Goal: Check status: Check status

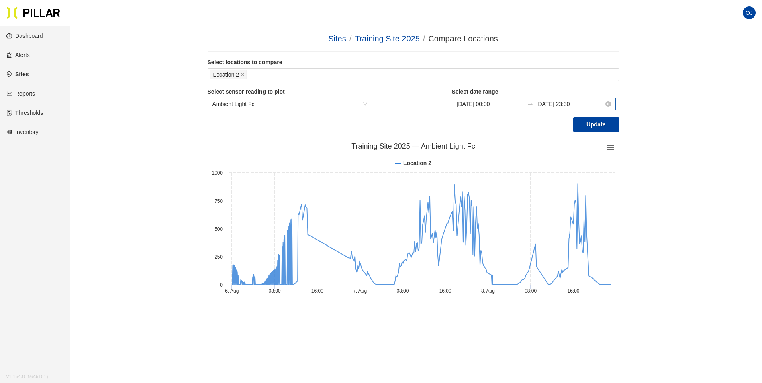
click at [577, 106] on input "[DATE] 23:30" at bounding box center [570, 104] width 67 height 9
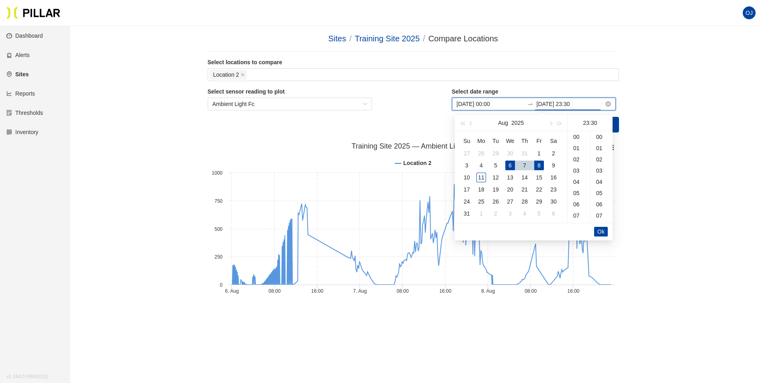
scroll to position [338, 0]
click at [478, 178] on div "11" at bounding box center [482, 178] width 10 height 10
type input "[DATE] 23:30"
click at [604, 231] on span "Ok" at bounding box center [601, 231] width 7 height 9
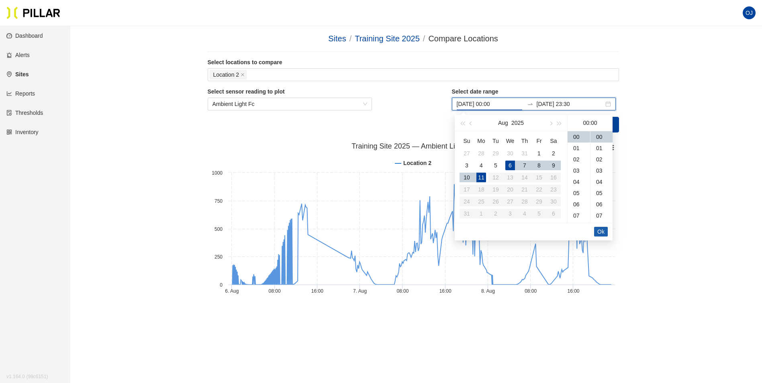
click at [606, 229] on button "Ok" at bounding box center [601, 232] width 14 height 10
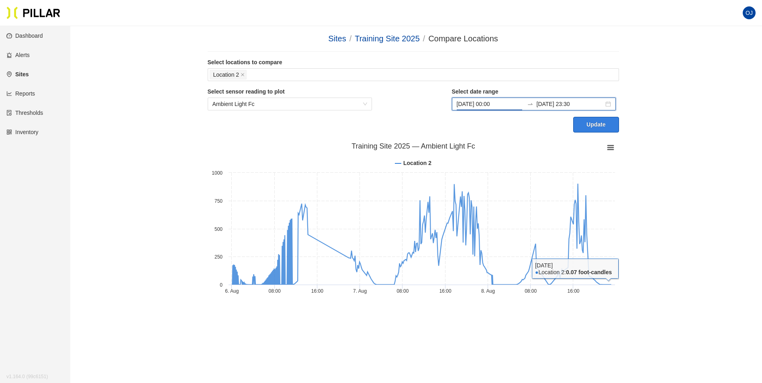
click at [594, 125] on button "Update" at bounding box center [595, 125] width 45 height 16
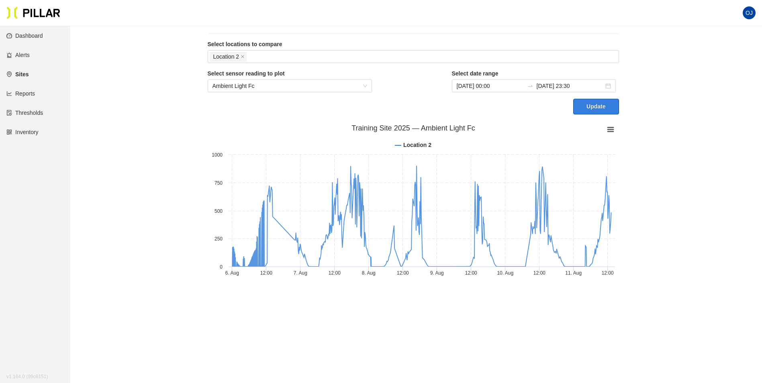
scroll to position [26, 0]
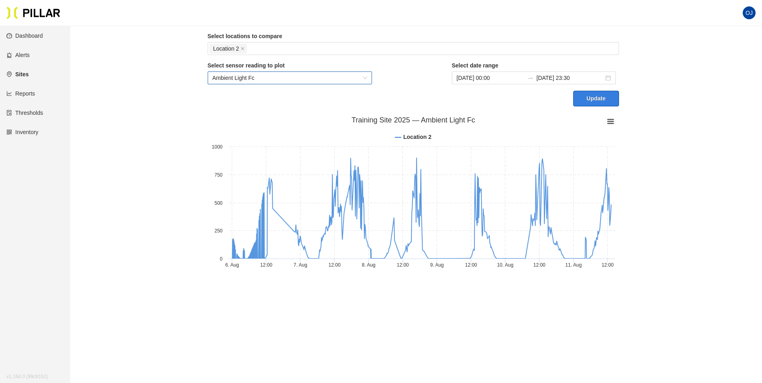
click at [311, 81] on span "Ambient Light Fc" at bounding box center [290, 78] width 155 height 12
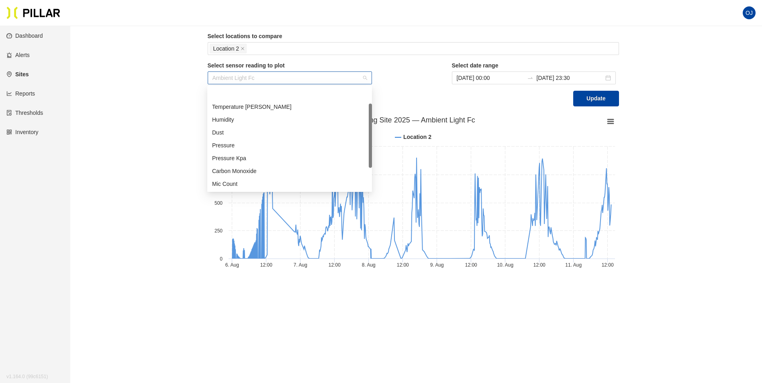
scroll to position [26, 0]
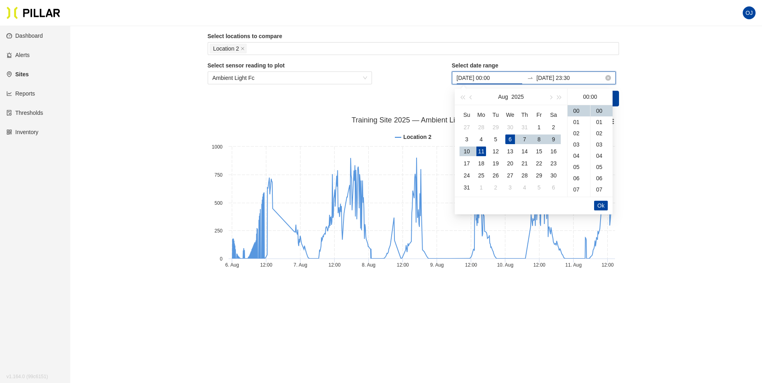
click at [494, 78] on input "Aug 6, 2025 00:00" at bounding box center [490, 78] width 67 height 9
click at [539, 125] on div "1" at bounding box center [539, 128] width 10 height 10
type input "Aug 1, 2025 00:00"
click at [601, 204] on span "Ok" at bounding box center [601, 205] width 7 height 9
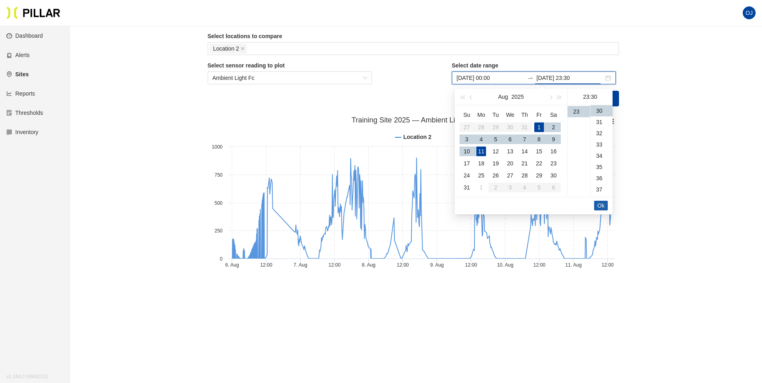
click at [601, 204] on span "Ok" at bounding box center [601, 205] width 7 height 9
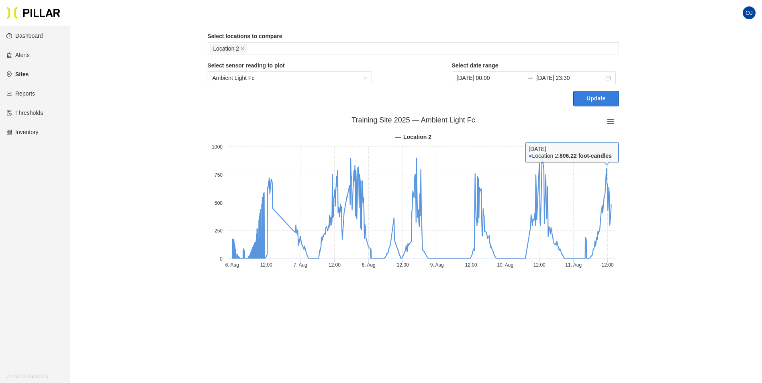
click at [597, 95] on button "Update" at bounding box center [595, 99] width 45 height 16
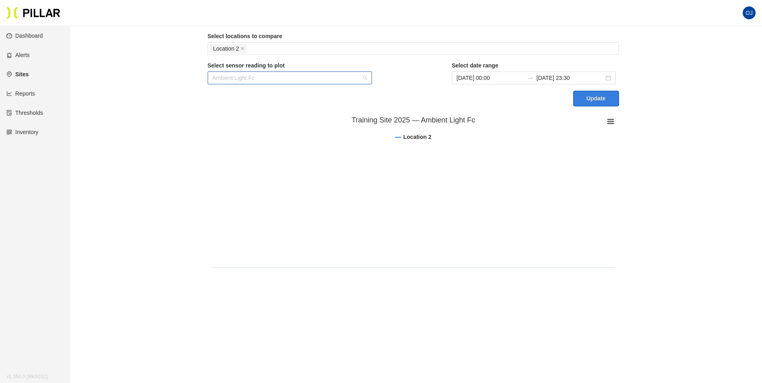
click at [330, 79] on span "Ambient Light Fc" at bounding box center [290, 78] width 155 height 12
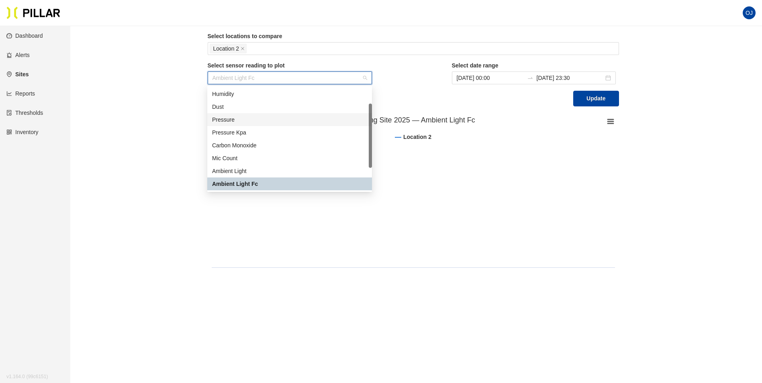
click at [444, 109] on section "Sites / Training Site 2025 / Compare Locations / Select locations to compare Lo…" at bounding box center [413, 139] width 411 height 267
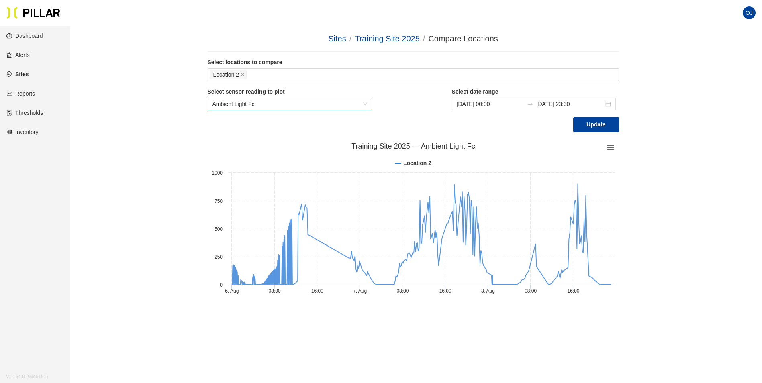
click at [367, 104] on span "Ambient Light Fc" at bounding box center [290, 104] width 155 height 12
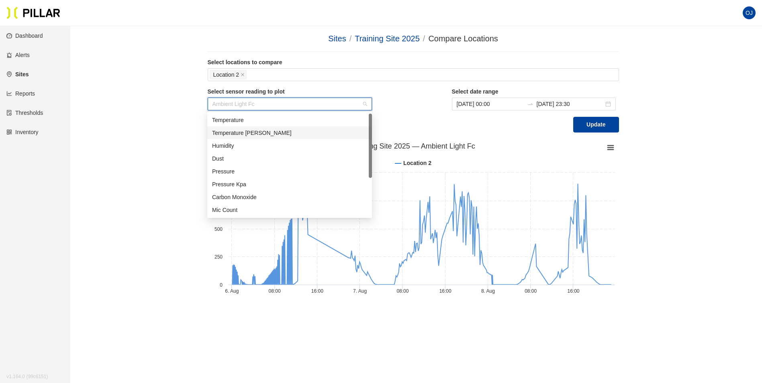
click at [246, 131] on div "Temperature [PERSON_NAME]" at bounding box center [289, 133] width 155 height 9
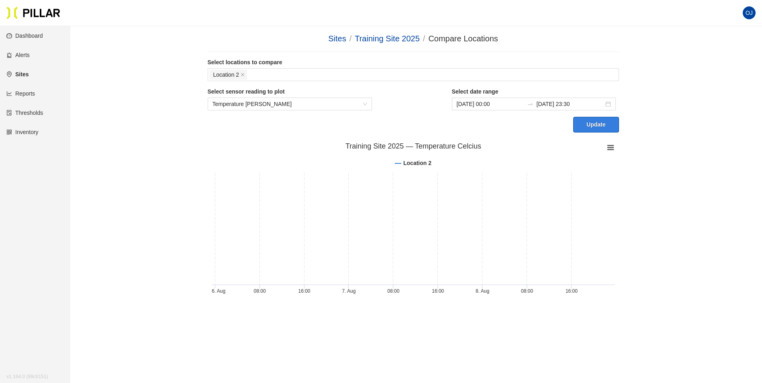
click at [584, 126] on button "Update" at bounding box center [595, 125] width 45 height 16
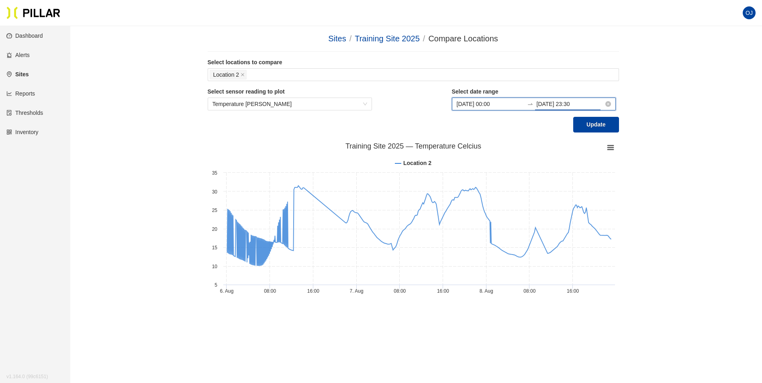
click at [604, 107] on input "[DATE] 23:30" at bounding box center [570, 104] width 67 height 9
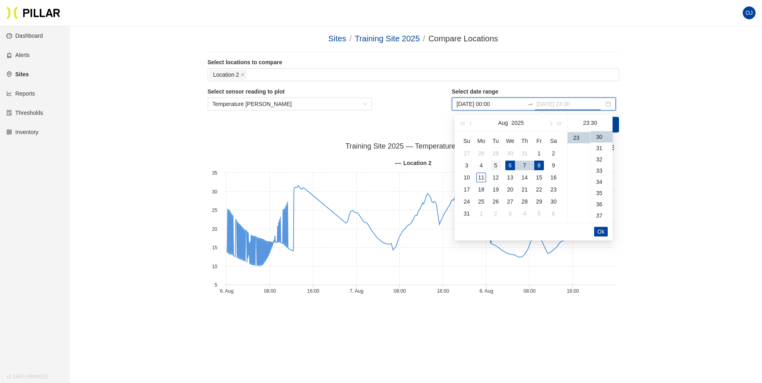
click at [497, 166] on div "5" at bounding box center [496, 166] width 10 height 10
click at [578, 137] on div "00" at bounding box center [579, 136] width 23 height 11
type input "Aug 5, 2025 00:30"
click at [606, 228] on button "Ok" at bounding box center [601, 232] width 14 height 10
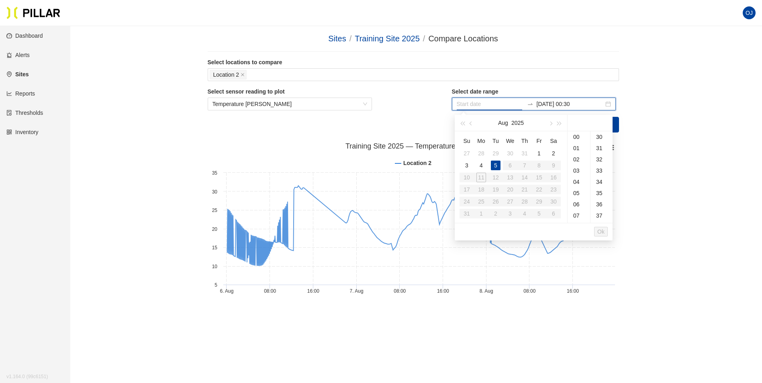
click at [482, 177] on table "Su Mo Tu We Th Fr Sa 27 28 29 30 31 1 2 3 4 5 6 7 8 9 10 11 12 13 14 15 16 17 1…" at bounding box center [510, 177] width 101 height 85
type input "Aug 5, 2025 14:52"
type input "Jul 31, 2025 14:53"
click at [495, 105] on input at bounding box center [490, 104] width 67 height 9
click at [494, 166] on div "5" at bounding box center [496, 166] width 10 height 10
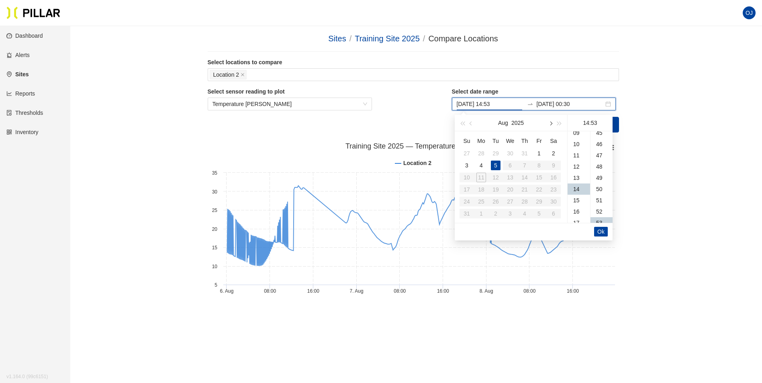
scroll to position [596, 0]
type input "Aug 5, 2025 14:53"
click at [560, 104] on input "Aug 5, 2025 00:30" at bounding box center [570, 104] width 67 height 9
click at [480, 178] on div "11" at bounding box center [482, 178] width 10 height 10
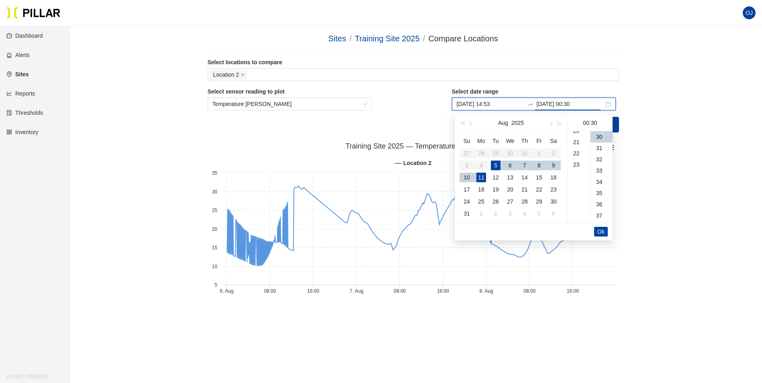
scroll to position [258, 0]
click at [577, 137] on div "23" at bounding box center [579, 137] width 23 height 11
type input "Aug 11, 2025 23:30"
click at [607, 229] on button "Ok" at bounding box center [601, 232] width 14 height 10
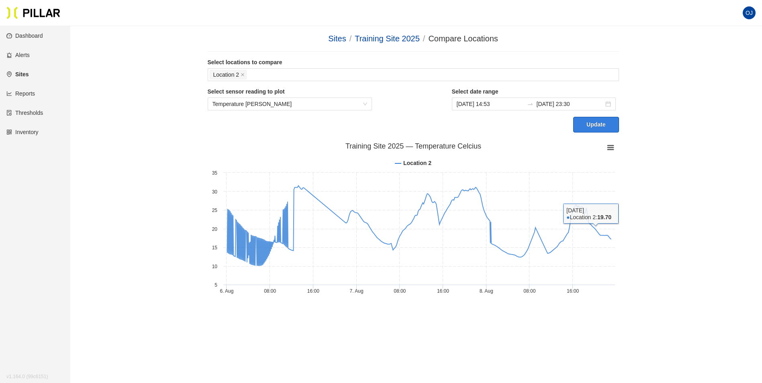
click at [598, 128] on button "Update" at bounding box center [595, 125] width 45 height 16
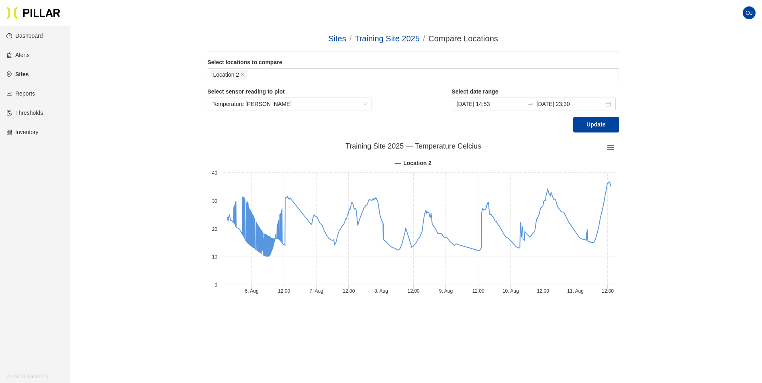
click at [119, 36] on div "Sites / Training Site 2025 / Compare Locations / Select locations to compare Lo…" at bounding box center [413, 166] width 647 height 267
click at [512, 104] on input "Aug 5, 2025 14:53" at bounding box center [490, 104] width 67 height 9
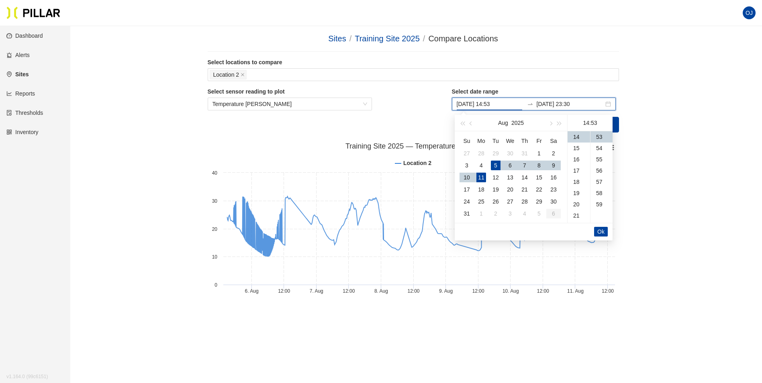
click at [727, 127] on div "Sites / Training Site 2025 / Compare Locations / Select locations to compare Lo…" at bounding box center [413, 166] width 647 height 267
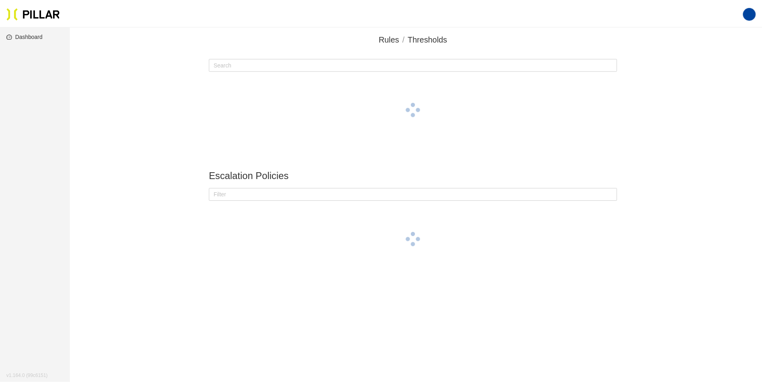
scroll to position [26, 0]
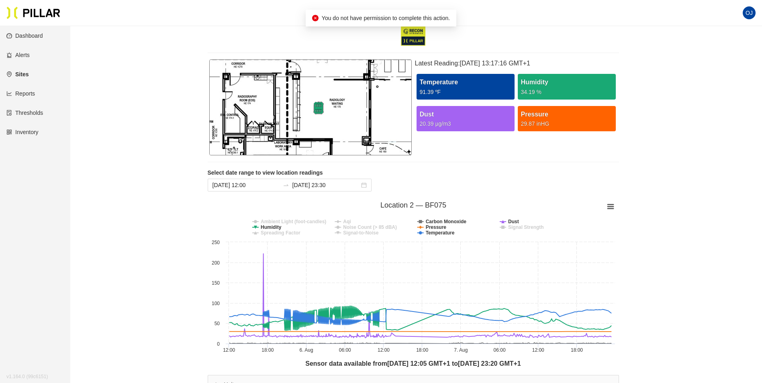
scroll to position [66, 0]
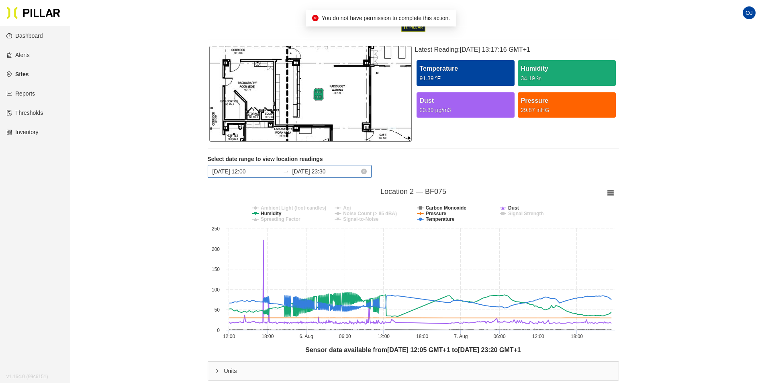
click at [266, 174] on input "[DATE] 12:00" at bounding box center [246, 171] width 67 height 9
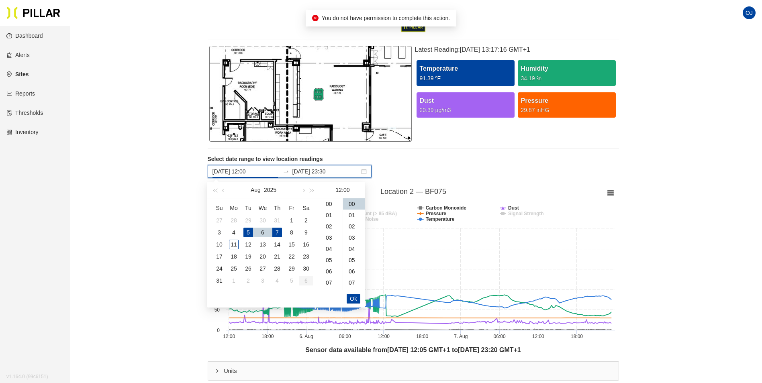
scroll to position [135, 0]
click at [294, 221] on div "1" at bounding box center [292, 221] width 10 height 10
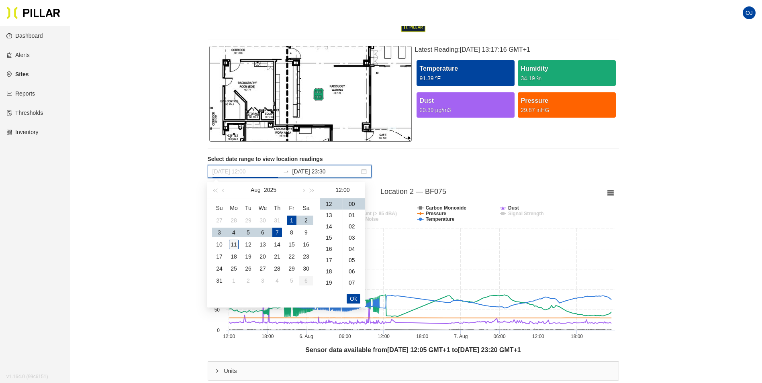
click at [233, 244] on div "11" at bounding box center [234, 245] width 10 height 10
type input "[DATE] 12:00"
click at [349, 294] on button "Ok" at bounding box center [354, 299] width 14 height 10
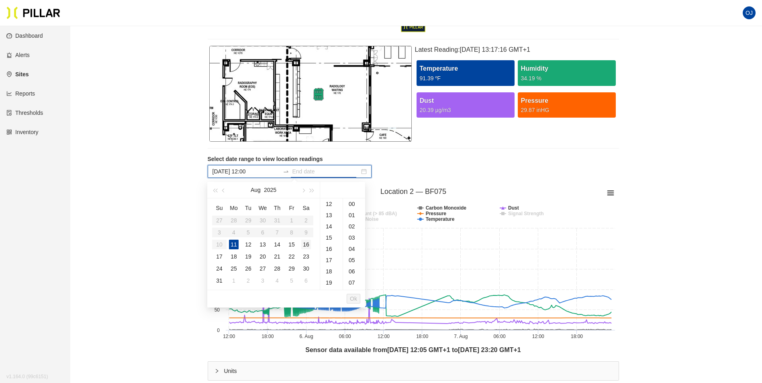
type input "[DATE] 14:54"
click at [257, 166] on div "[DATE] 12:00" at bounding box center [290, 171] width 164 height 13
click at [263, 169] on input "[DATE] 12:00" at bounding box center [246, 171] width 67 height 9
click at [293, 221] on div "1" at bounding box center [292, 221] width 10 height 10
type input "[DATE] 12:00"
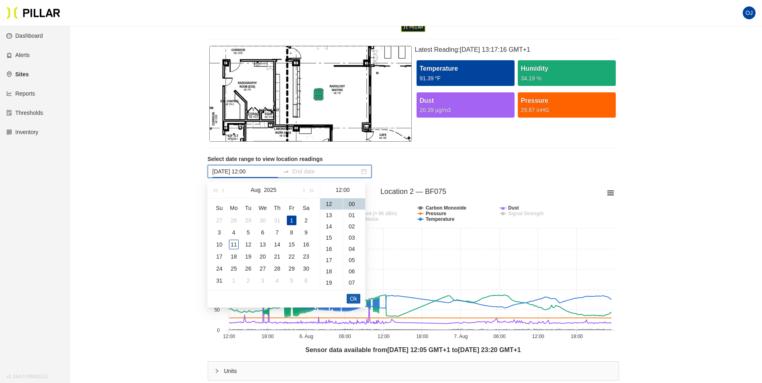
click at [353, 300] on span "Ok" at bounding box center [353, 299] width 7 height 9
click at [234, 243] on div "11" at bounding box center [234, 245] width 10 height 10
type input "[DATE] 14:54"
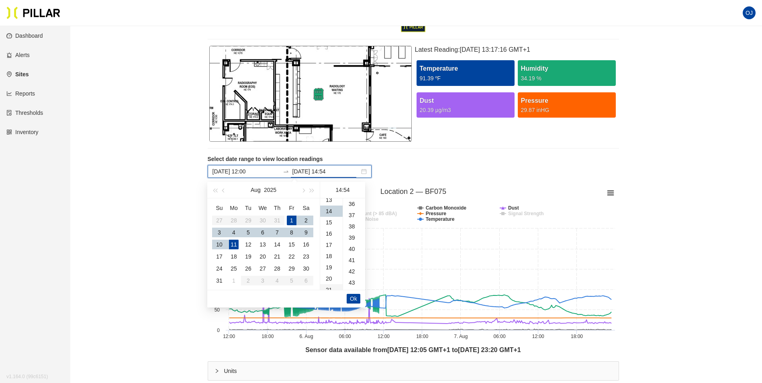
scroll to position [608, 0]
click at [351, 299] on span "Ok" at bounding box center [353, 299] width 7 height 9
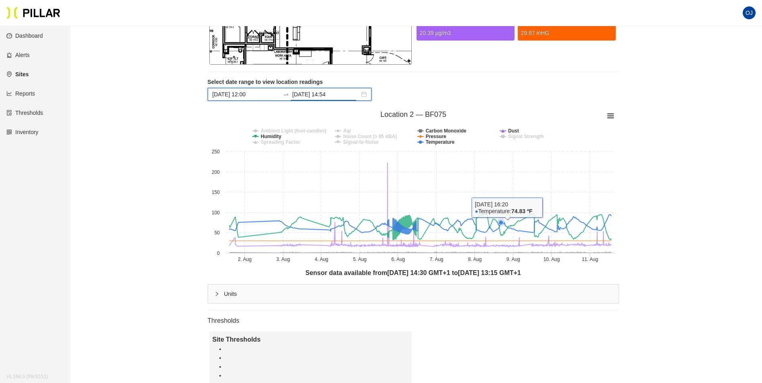
scroll to position [147, 0]
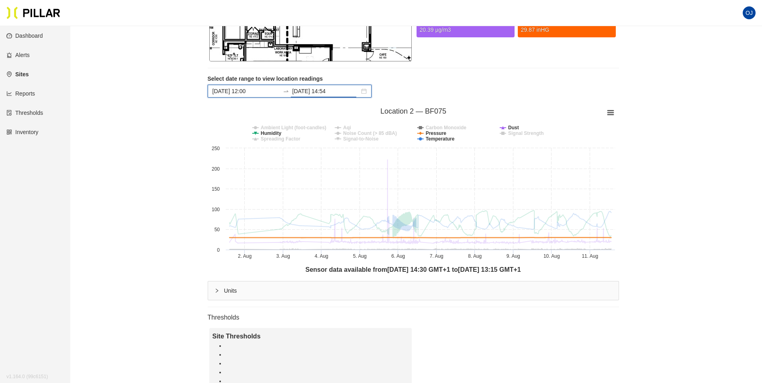
click at [443, 128] on tspan "Carbon Monoxide" at bounding box center [446, 128] width 41 height 6
click at [441, 132] on tspan "Pressure" at bounding box center [436, 134] width 21 height 6
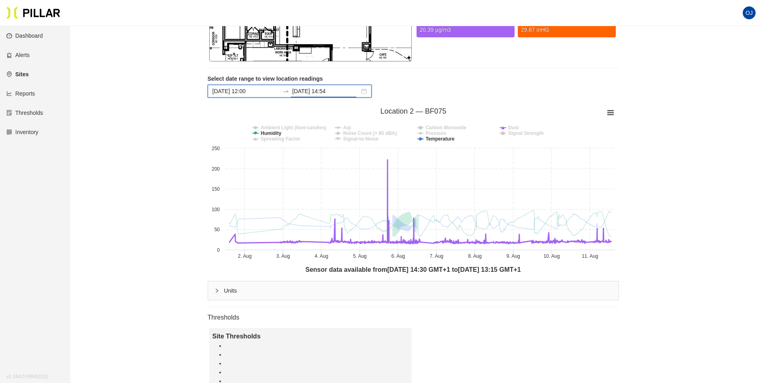
click at [515, 125] on tspan "Dust" at bounding box center [513, 128] width 11 height 6
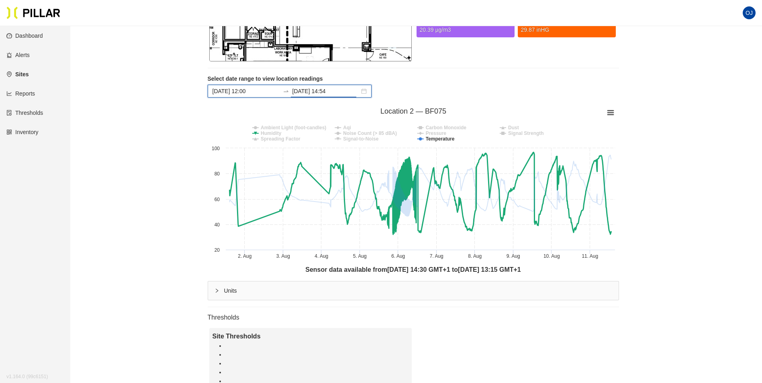
click at [277, 135] on tspan "Humidity" at bounding box center [271, 134] width 21 height 6
